Goal: Information Seeking & Learning: Stay updated

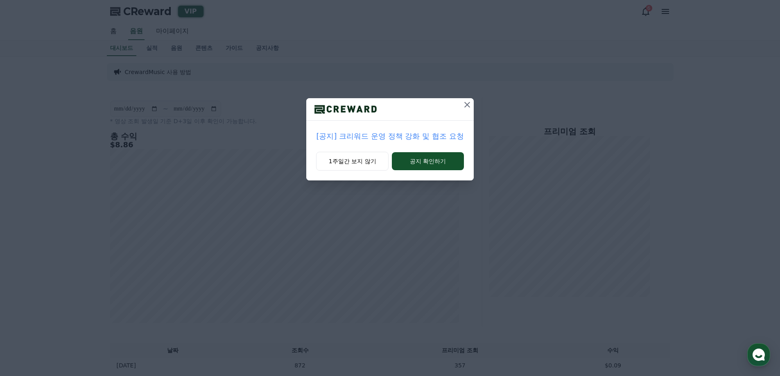
click at [469, 105] on icon at bounding box center [467, 105] width 10 height 10
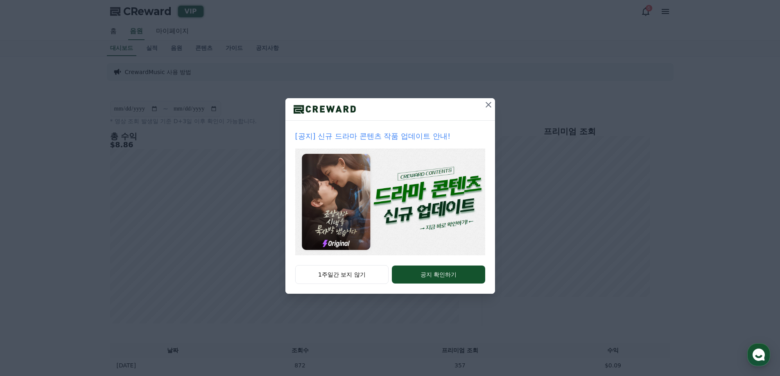
drag, startPoint x: 490, startPoint y: 102, endPoint x: 394, endPoint y: 84, distance: 97.5
click at [490, 102] on icon at bounding box center [488, 105] width 10 height 10
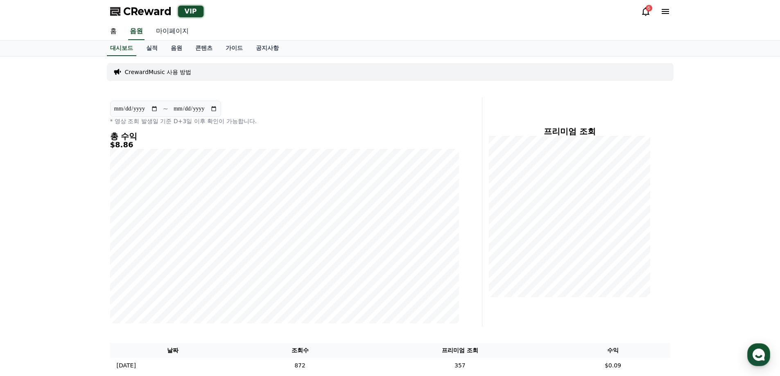
click at [167, 35] on link "마이페이지" at bounding box center [172, 31] width 46 height 17
select select "**********"
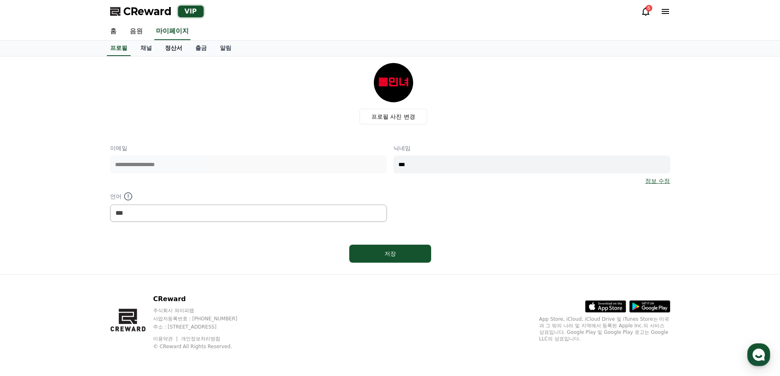
click at [182, 49] on link "정산서" at bounding box center [173, 49] width 30 height 16
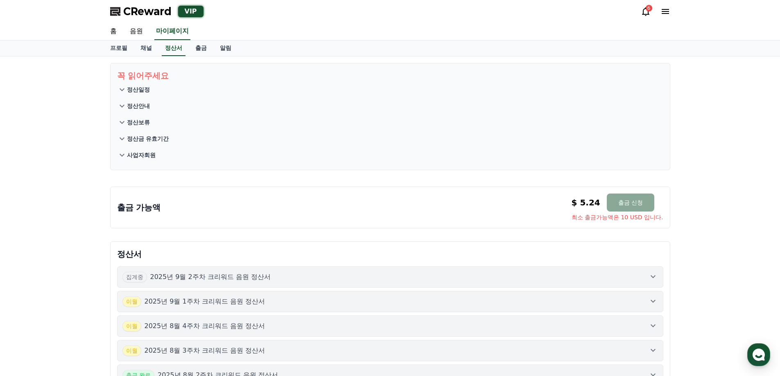
click at [648, 9] on div "6" at bounding box center [648, 8] width 7 height 7
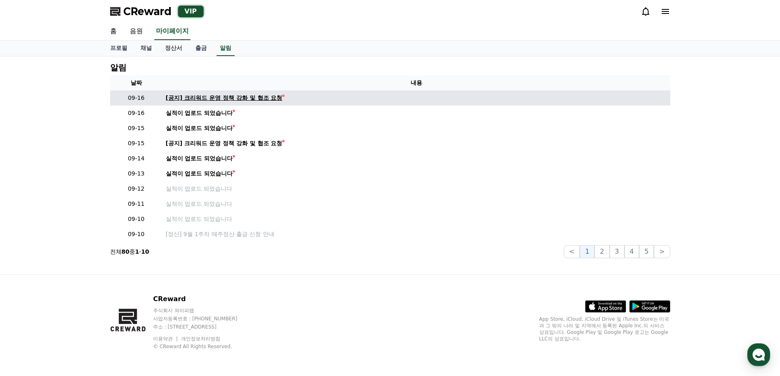
click at [260, 96] on div "[공지] 크리워드 운영 정책 강화 및 협조 요청" at bounding box center [224, 98] width 117 height 9
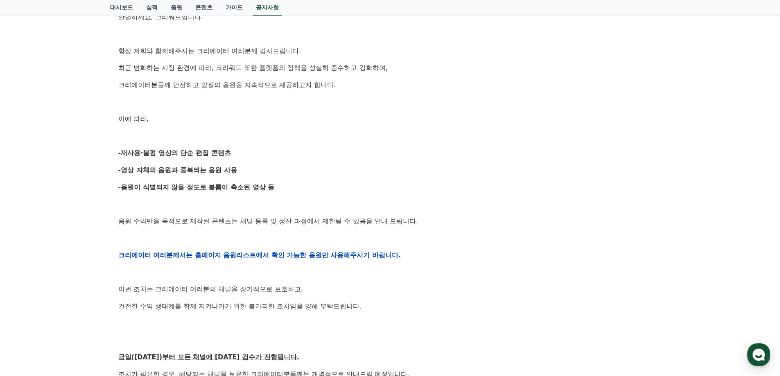
scroll to position [205, 0]
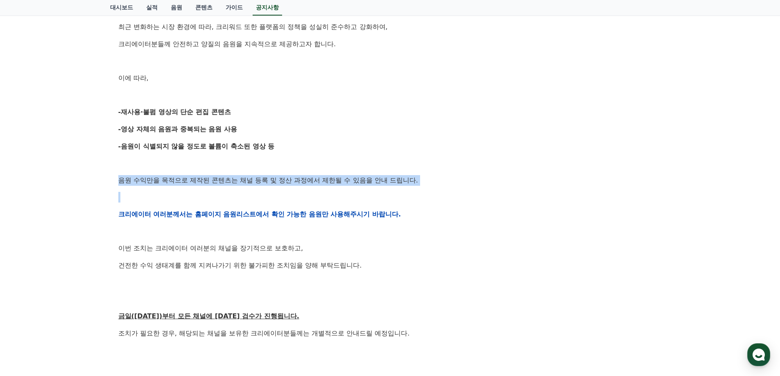
drag, startPoint x: 118, startPoint y: 181, endPoint x: 448, endPoint y: 191, distance: 330.0
click at [448, 191] on div "안녕하세요, 크리워드입니다. 항상 저희와 함께해주시는 크리에이터 여러분께 감사드립니다. 최근 변화하는 시장 환경에 따라, 크리워드 또한 플랫폼…" at bounding box center [389, 214] width 543 height 521
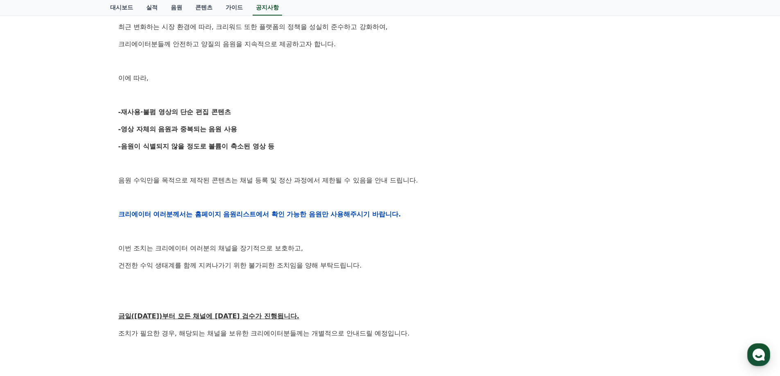
drag, startPoint x: 454, startPoint y: 207, endPoint x: 455, endPoint y: 213, distance: 6.6
click at [455, 209] on div "안녕하세요, 크리워드입니다. 항상 저희와 함께해주시는 크리에이터 여러분께 감사드립니다. 최근 변화하는 시장 환경에 따라, 크리워드 또한 플랫폼…" at bounding box center [389, 214] width 543 height 521
click at [453, 217] on p "크리에이터 여러분께서는 홈페이지 음원리스트에서 확인 가능한 음원만 사용해주시기 바랍니다." at bounding box center [389, 214] width 543 height 11
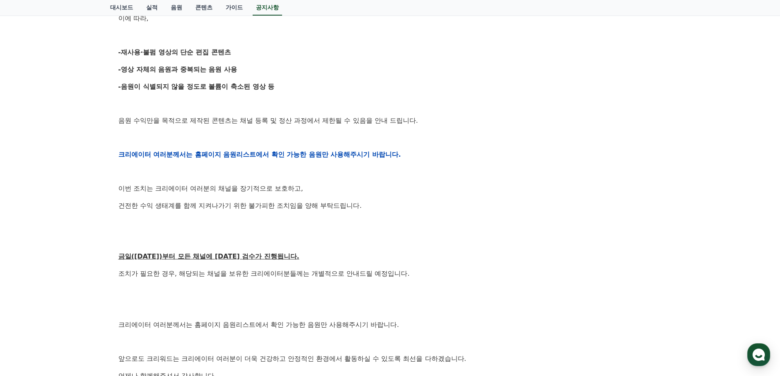
scroll to position [286, 0]
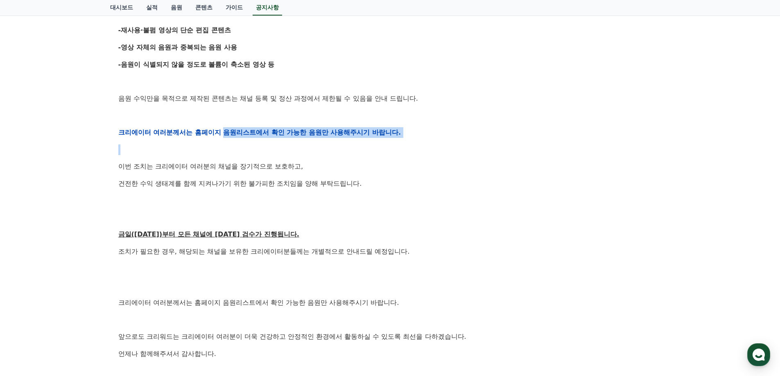
drag, startPoint x: 235, startPoint y: 135, endPoint x: 357, endPoint y: 158, distance: 124.5
click at [332, 144] on div "안녕하세요, 크리워드입니다. 항상 저희와 함께해주시는 크리에이터 여러분께 감사드립니다. 최근 변화하는 시장 환경에 따라, 크리워드 또한 플랫폼…" at bounding box center [389, 132] width 543 height 521
click at [376, 170] on p "이번 조치는 크리에이터 여러분의 채널을 장기적으로 보호하고," at bounding box center [389, 166] width 543 height 11
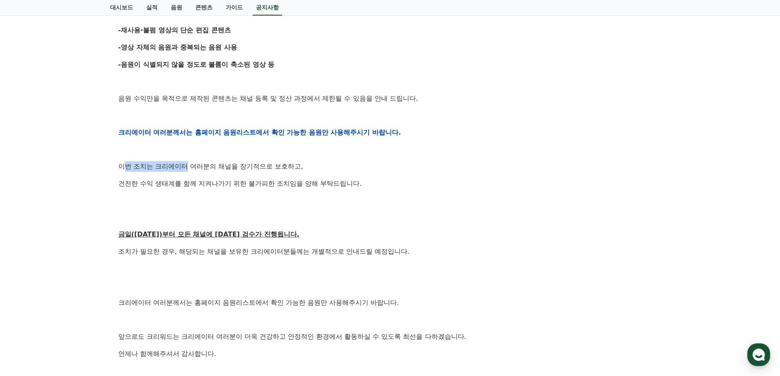
drag, startPoint x: 127, startPoint y: 166, endPoint x: 188, endPoint y: 167, distance: 61.0
click at [187, 167] on p "이번 조치는 크리에이터 여러분의 채널을 장기적으로 보호하고," at bounding box center [389, 166] width 543 height 11
click at [194, 176] on div "안녕하세요, 크리워드입니다. 항상 저희와 함께해주시는 크리에이터 여러분께 감사드립니다. 최근 변화하는 시장 환경에 따라, 크리워드 또한 플랫폼…" at bounding box center [389, 132] width 543 height 521
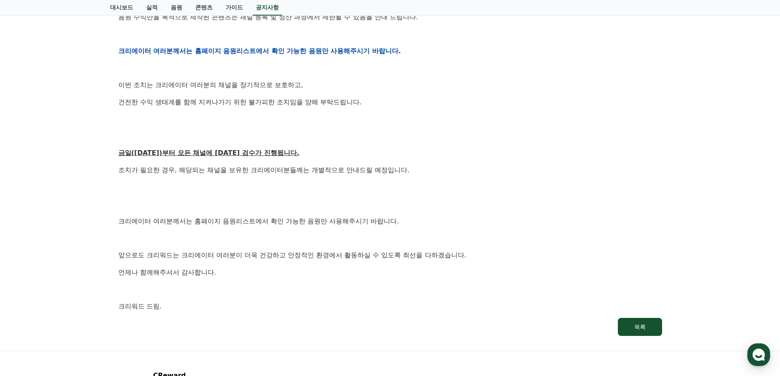
scroll to position [368, 0]
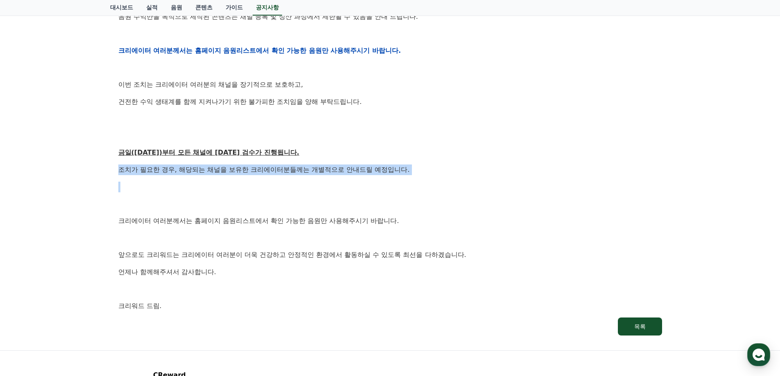
drag, startPoint x: 118, startPoint y: 169, endPoint x: 265, endPoint y: 178, distance: 147.2
click at [265, 178] on div "안녕하세요, 크리워드입니다. 항상 저희와 함께해주시는 크리에이터 여러분께 감사드립니다. 최근 변화하는 시장 환경에 따라, 크리워드 또한 플랫폼…" at bounding box center [389, 50] width 543 height 521
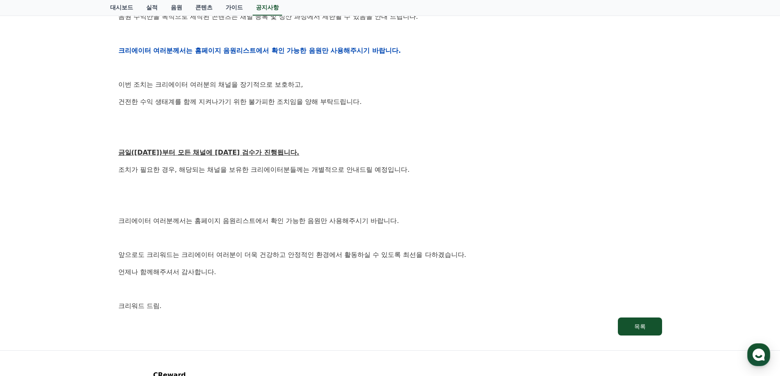
click at [297, 208] on p at bounding box center [389, 203] width 543 height 11
drag, startPoint x: 135, startPoint y: 224, endPoint x: 257, endPoint y: 224, distance: 121.5
click at [257, 224] on p "크리에이터 여러분께서는 홈페이지 음원리스트에서 확인 가능한 음원만 사용해주시기 바랍니다." at bounding box center [389, 221] width 543 height 11
click at [301, 257] on p "앞으로도 크리워드는 크리에이터 여러분이 더욱 건강하고 안정적인 환경에서 활동하실 수 있도록 최선을 다하겠습니다." at bounding box center [389, 255] width 543 height 11
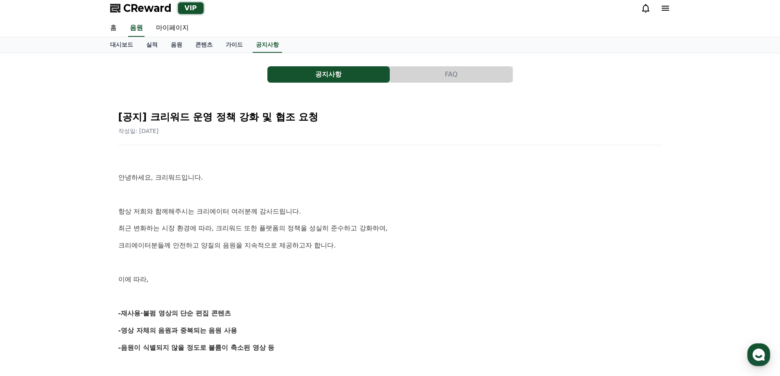
scroll to position [0, 0]
